Goal: Navigation & Orientation: Find specific page/section

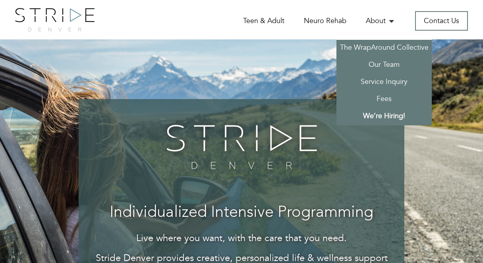
click at [371, 114] on link "We’re Hiring!" at bounding box center [384, 116] width 95 height 17
click at [380, 64] on link "Our Team" at bounding box center [384, 65] width 95 height 17
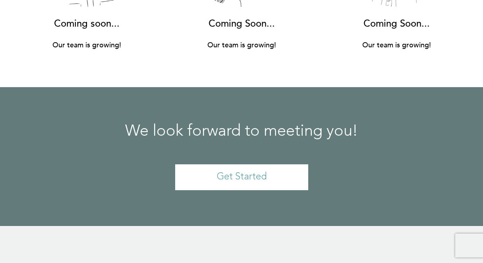
scroll to position [6415, 0]
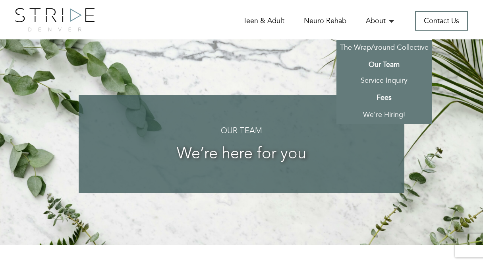
click at [383, 95] on link "Fees" at bounding box center [384, 98] width 95 height 17
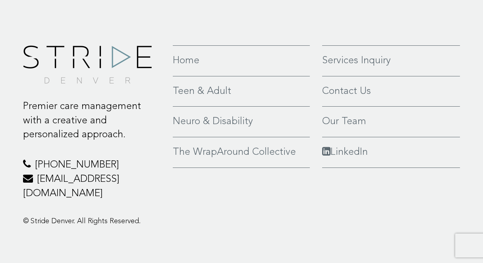
scroll to position [590, 0]
click at [350, 123] on link "Our Team" at bounding box center [391, 122] width 138 height 14
click at [350, 93] on link "Contact Us" at bounding box center [391, 92] width 138 height 14
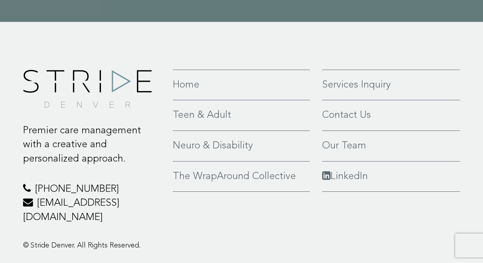
scroll to position [792, 0]
